Goal: Information Seeking & Learning: Learn about a topic

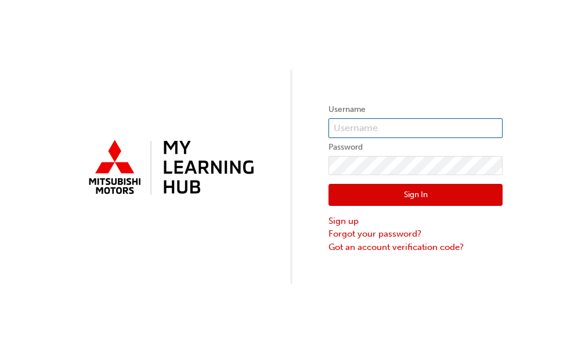
click at [445, 130] on input "text" at bounding box center [415, 128] width 174 height 20
type input "0007052759"
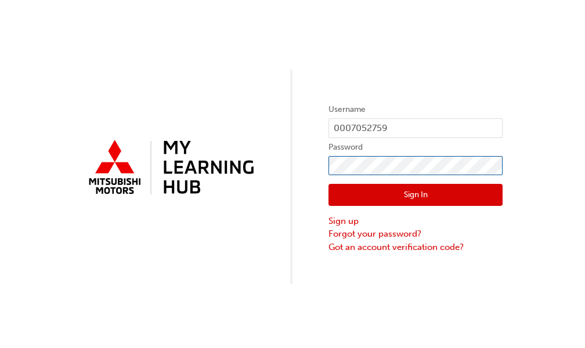
click button "Sign In" at bounding box center [415, 195] width 174 height 22
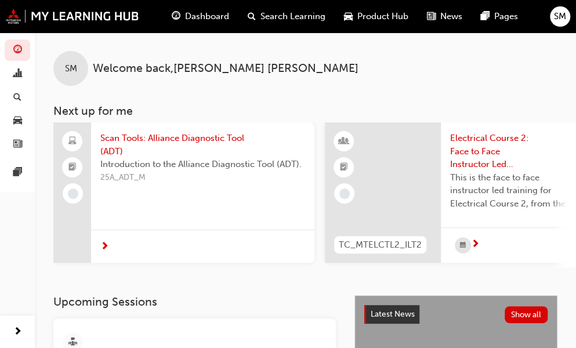
click at [163, 135] on span "Scan Tools: Alliance Diagnostic Tool (ADT)" at bounding box center [202, 145] width 205 height 26
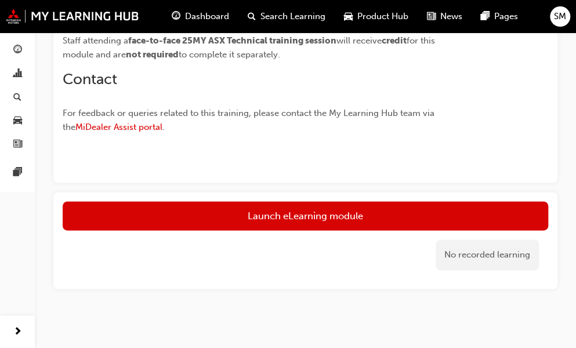
scroll to position [464, 0]
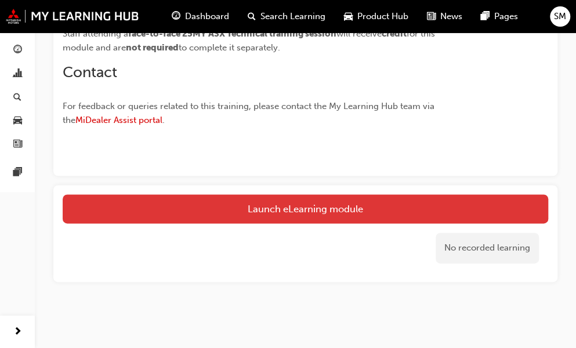
click at [351, 211] on link "Launch eLearning module" at bounding box center [305, 208] width 485 height 29
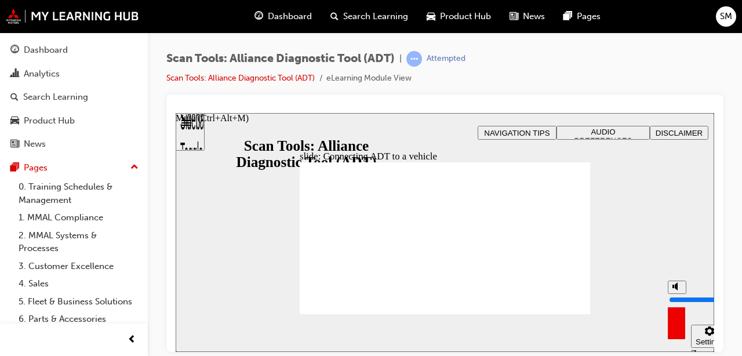
drag, startPoint x: 676, startPoint y: 287, endPoint x: 676, endPoint y: 279, distance: 8.1
type input "10"
click at [584, 295] on input "volume" at bounding box center [706, 299] width 75 height 9
click at [206, 123] on div "Settings" at bounding box center [191, 117] width 30 height 10
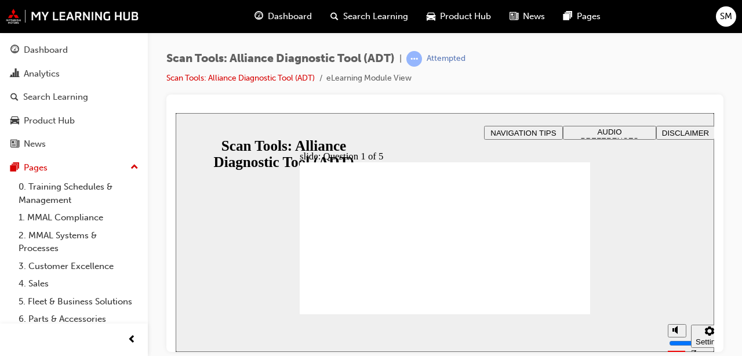
radio input "true"
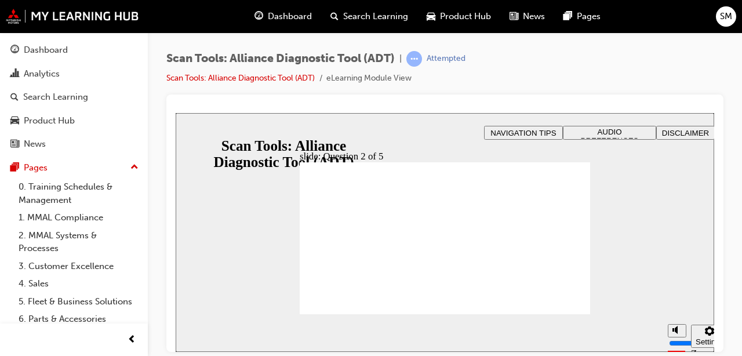
radio input "true"
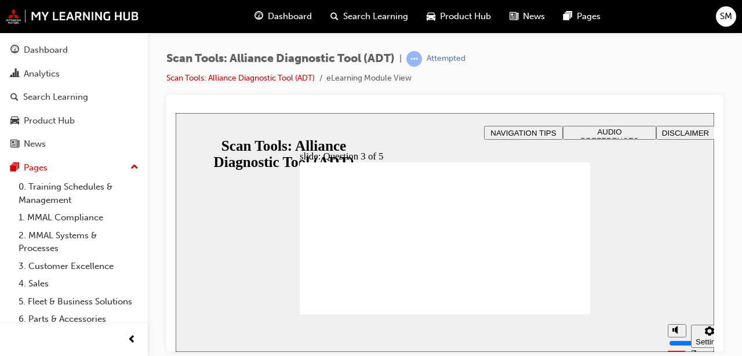
radio input "true"
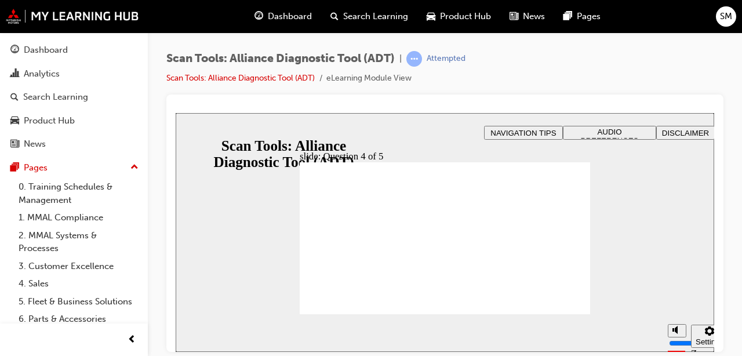
radio input "true"
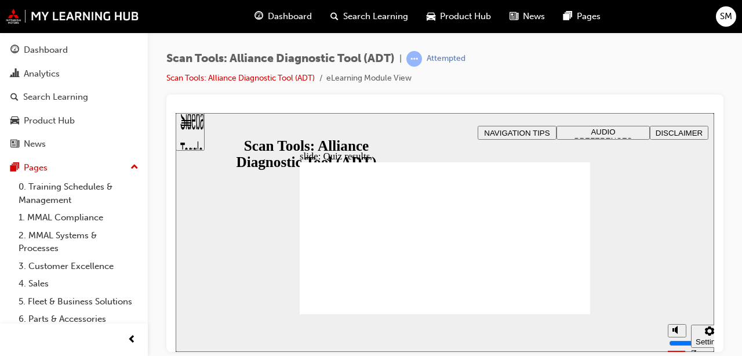
click at [249, 317] on section "Play (Ctrl+Alt+P) Replay (Ctrl+Alt+R) Playback speed Playback Speed 2 1.75 1.5 …" at bounding box center [445, 333] width 539 height 38
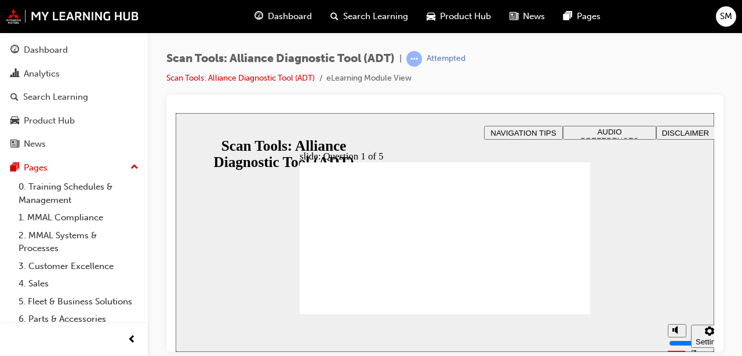
radio input "true"
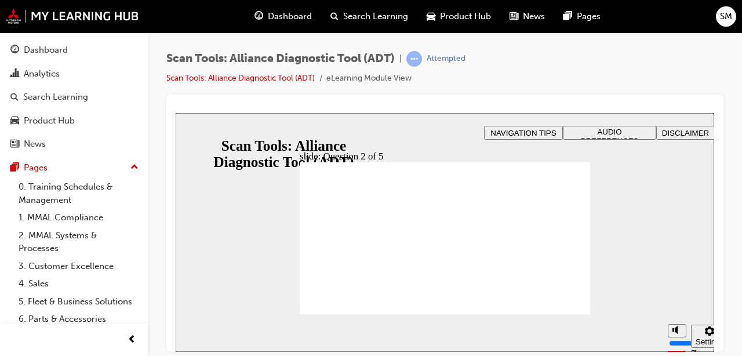
radio input "true"
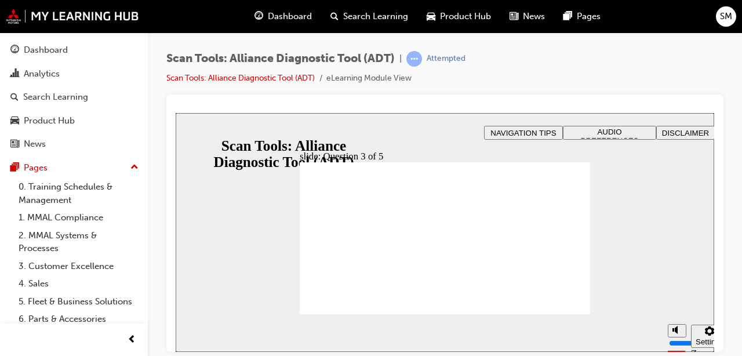
radio input "true"
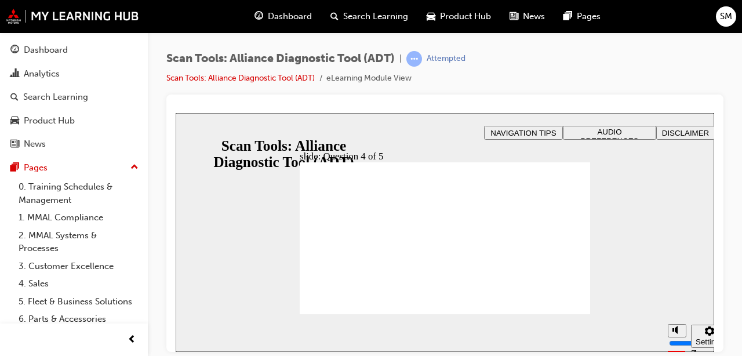
radio input "true"
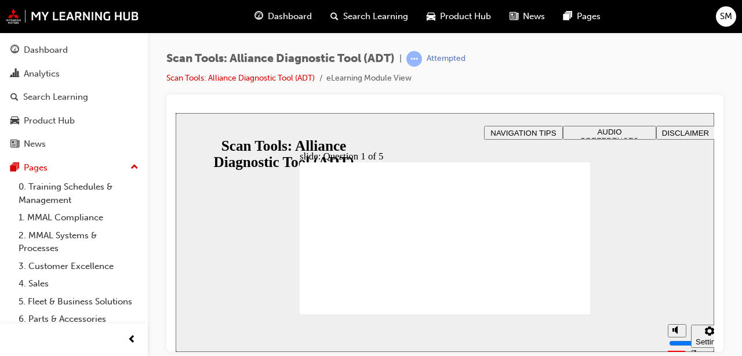
radio input "true"
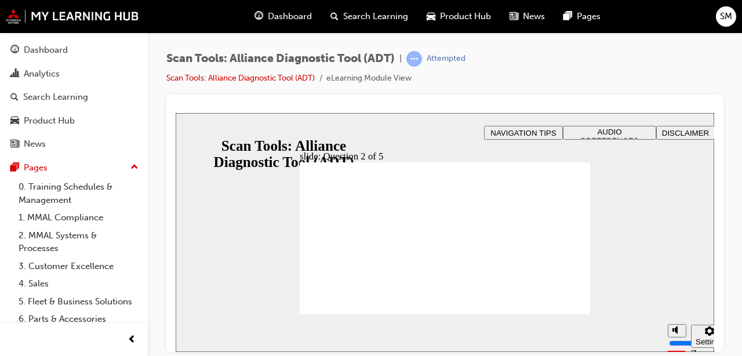
radio input "true"
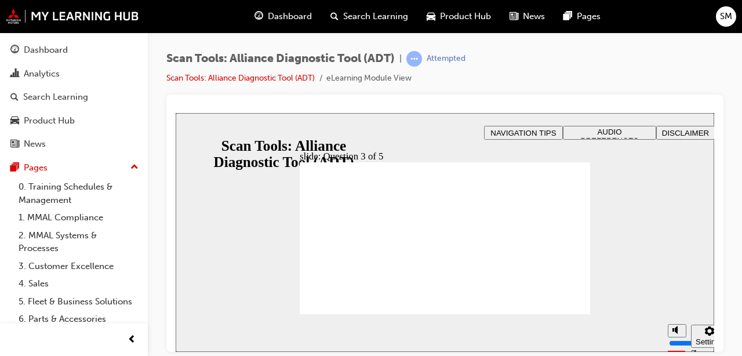
radio input "true"
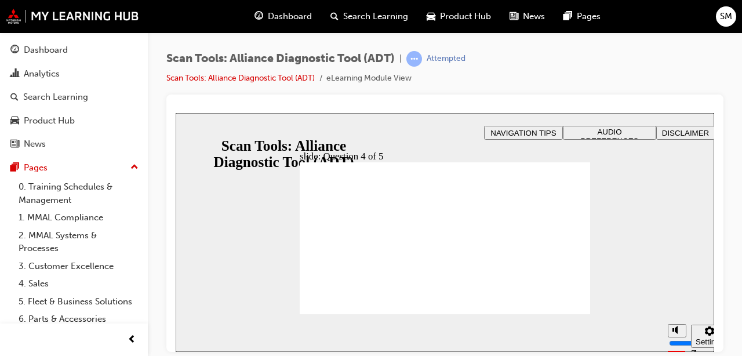
radio input "true"
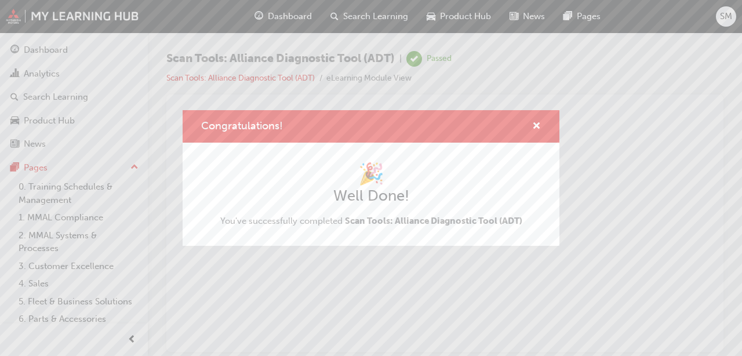
click at [62, 56] on div "Congratulations! 🎉 Well Done! You've successfully completed Scan Tools: Allianc…" at bounding box center [371, 178] width 742 height 356
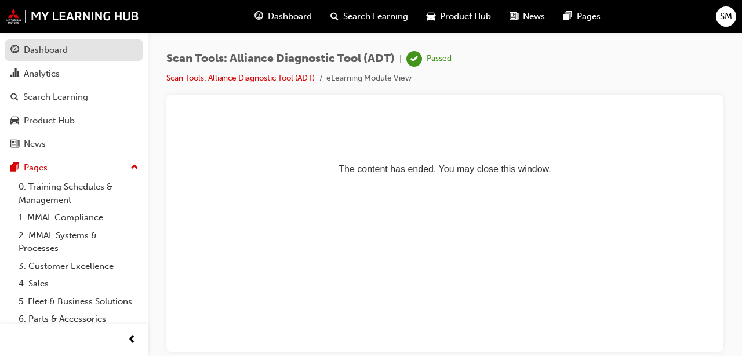
click at [58, 46] on div "Dashboard" at bounding box center [46, 49] width 44 height 13
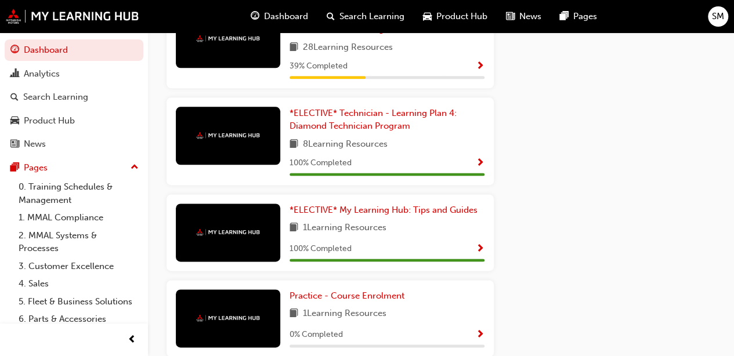
scroll to position [613, 0]
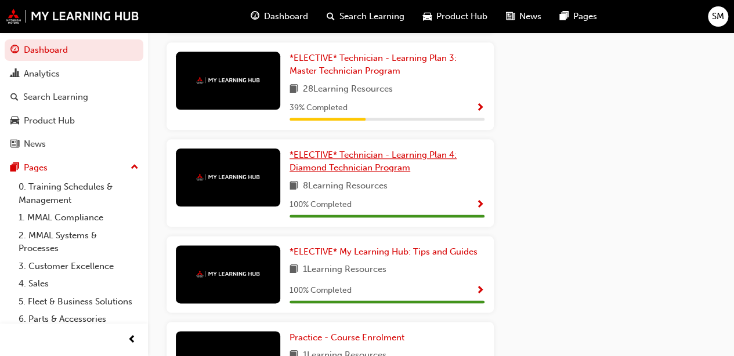
click at [309, 173] on span "*ELECTIVE* Technician - Learning Plan 4: Diamond Technician Program" at bounding box center [372, 162] width 167 height 24
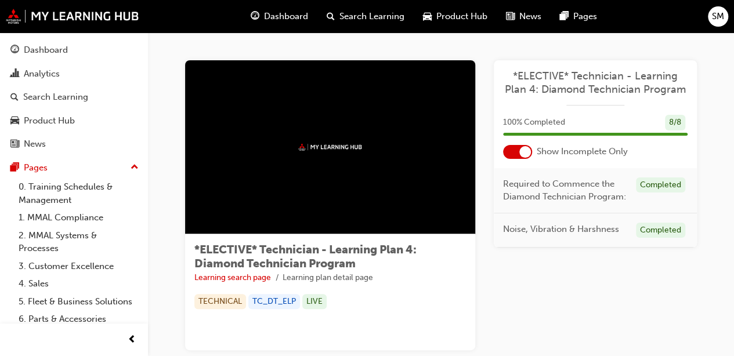
click at [584, 83] on span "*ELECTIVE* Technician - Learning Plan 4: Diamond Technician Program" at bounding box center [595, 83] width 184 height 26
click at [521, 155] on div at bounding box center [525, 152] width 12 height 12
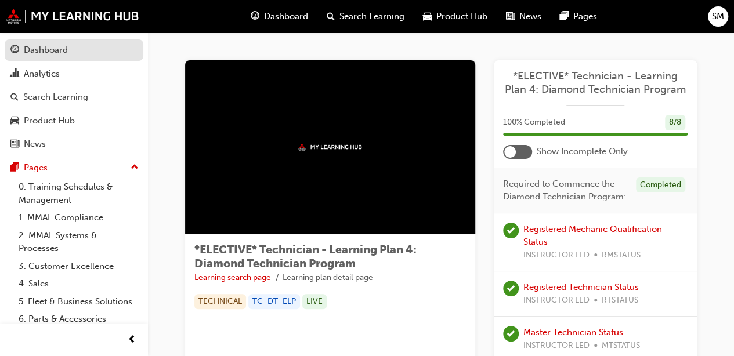
click at [24, 50] on div "Dashboard" at bounding box center [46, 49] width 44 height 13
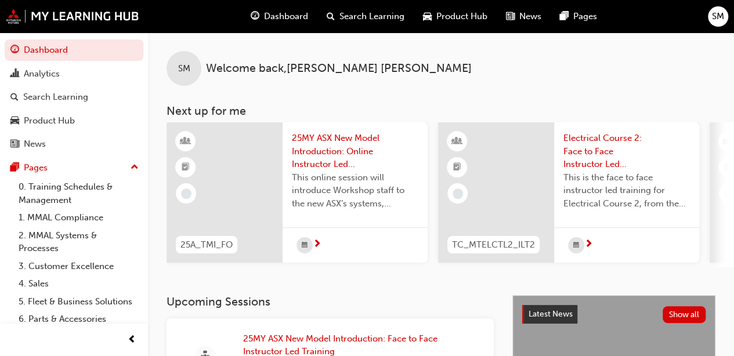
click at [584, 16] on span "SM" at bounding box center [717, 16] width 12 height 13
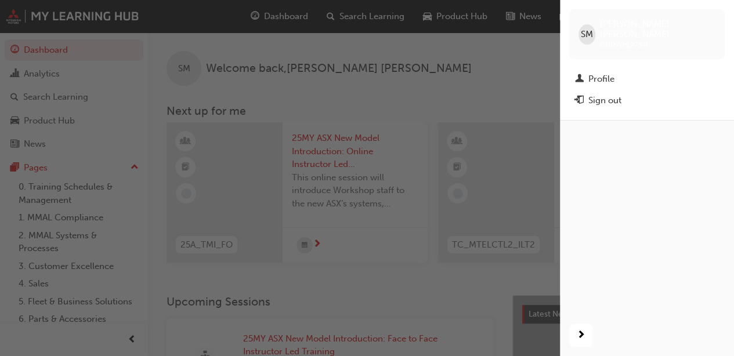
click at [584, 93] on div "Sign out" at bounding box center [647, 100] width 144 height 14
